Goal: Transaction & Acquisition: Purchase product/service

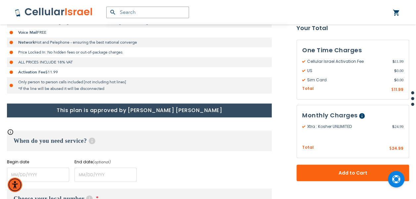
scroll to position [256, 0]
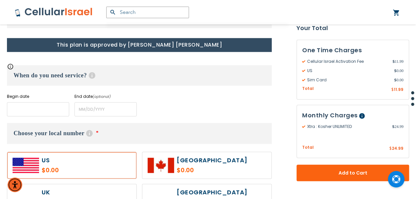
click at [61, 110] on input "name" at bounding box center [38, 109] width 62 height 14
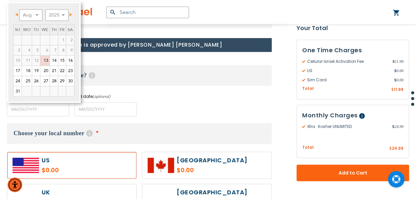
click at [162, 95] on div "Begin date Please enter Start Date End date (optional) Please enter End Date Lo…" at bounding box center [139, 105] width 265 height 23
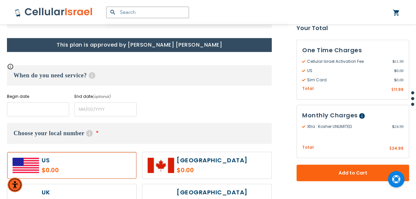
click at [58, 107] on input "name" at bounding box center [38, 109] width 62 height 14
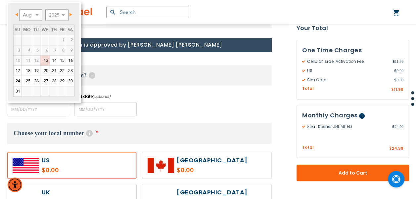
click at [115, 58] on div "Xtra : Kosher UNLIMITED $24.99 /month Incoming calls UNLIMITED Local Minutes UN…" at bounding box center [139, 2] width 265 height 227
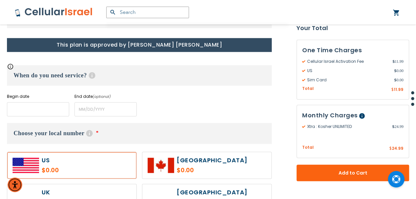
click at [55, 113] on input "name" at bounding box center [38, 109] width 62 height 14
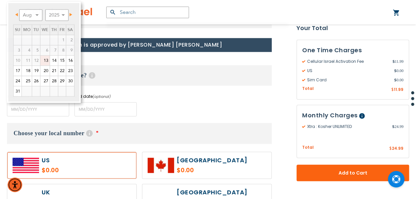
click at [145, 101] on div "Begin date Please enter Start Date End date (optional) Please enter End Date Lo…" at bounding box center [139, 105] width 265 height 23
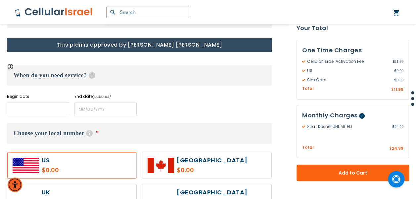
click at [24, 109] on input "name" at bounding box center [38, 109] width 62 height 14
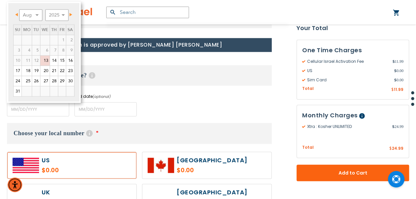
click at [70, 15] on span "Next" at bounding box center [71, 14] width 3 height 3
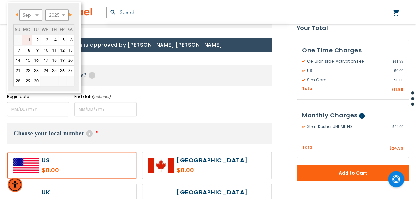
click at [29, 41] on link "1" at bounding box center [27, 40] width 10 height 10
type input "[DATE]"
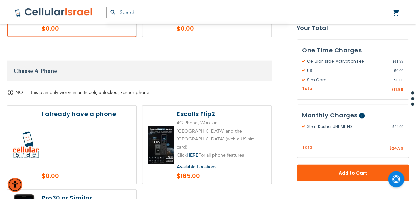
scroll to position [752, 0]
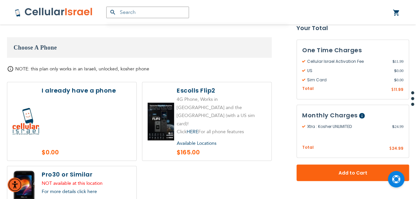
click at [62, 96] on label at bounding box center [71, 121] width 129 height 78
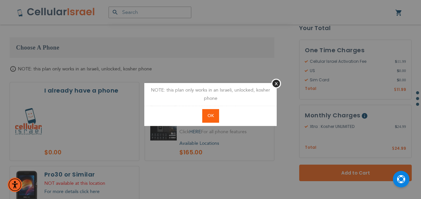
click at [217, 117] on button "OK" at bounding box center [210, 116] width 17 height 14
radio input "true"
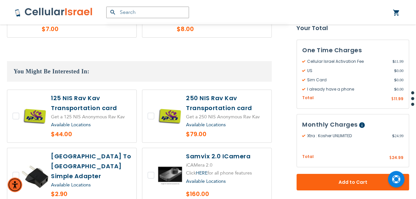
scroll to position [1249, 0]
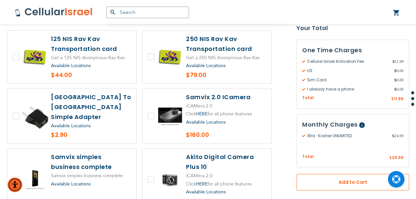
click at [359, 180] on span "Add to Cart" at bounding box center [352, 182] width 69 height 7
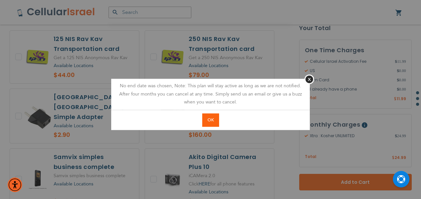
click at [210, 122] on span "OK" at bounding box center [211, 120] width 6 height 6
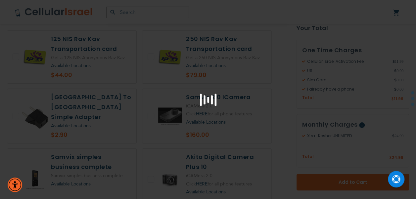
scroll to position [1282, 0]
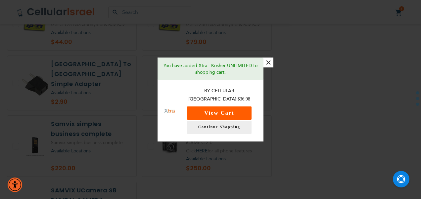
click at [209, 111] on button "View Cart" at bounding box center [219, 113] width 65 height 13
